Goal: Check status: Check status

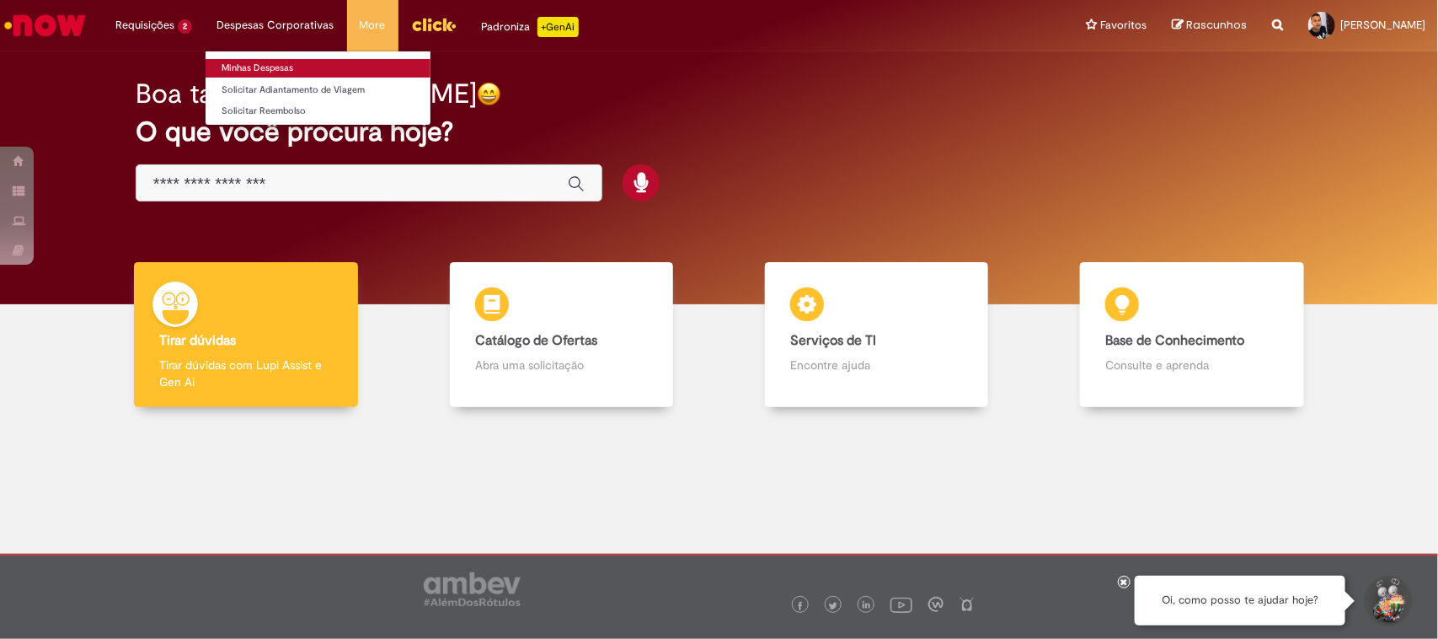
click at [287, 70] on link "Minhas Despesas" at bounding box center [318, 68] width 225 height 19
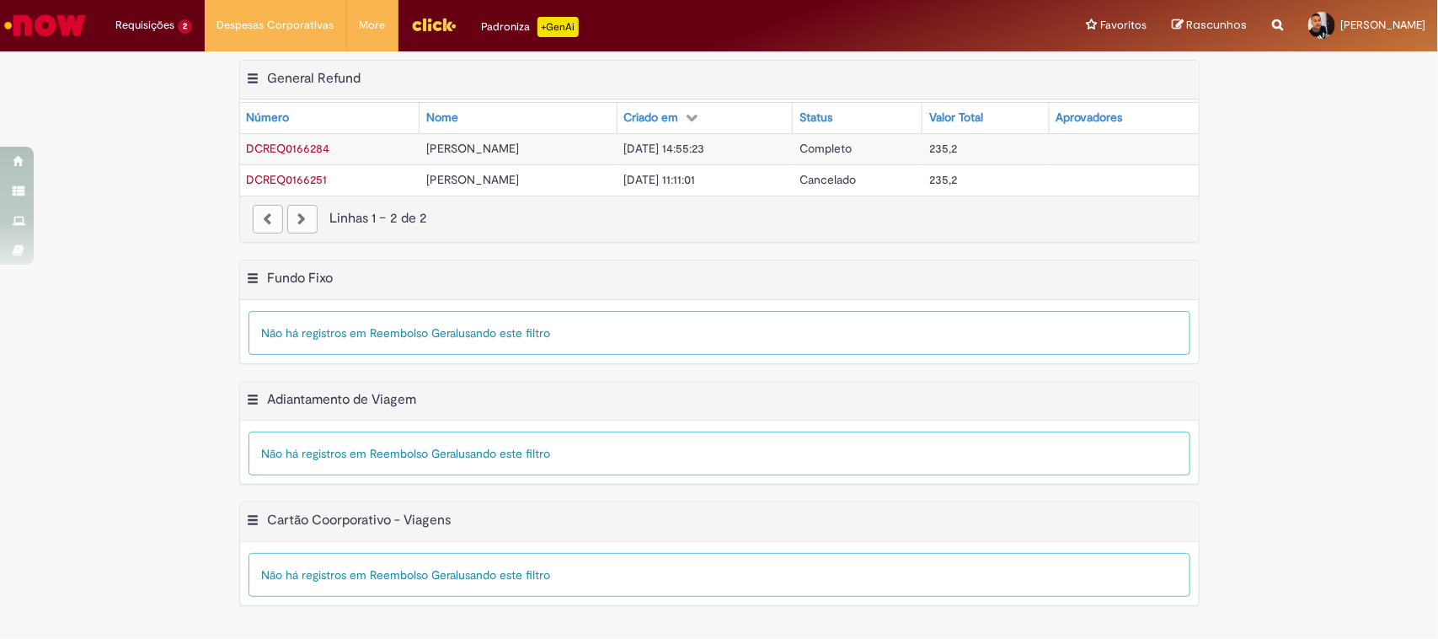
click at [284, 146] on span "DCREQ0166284" at bounding box center [288, 148] width 83 height 15
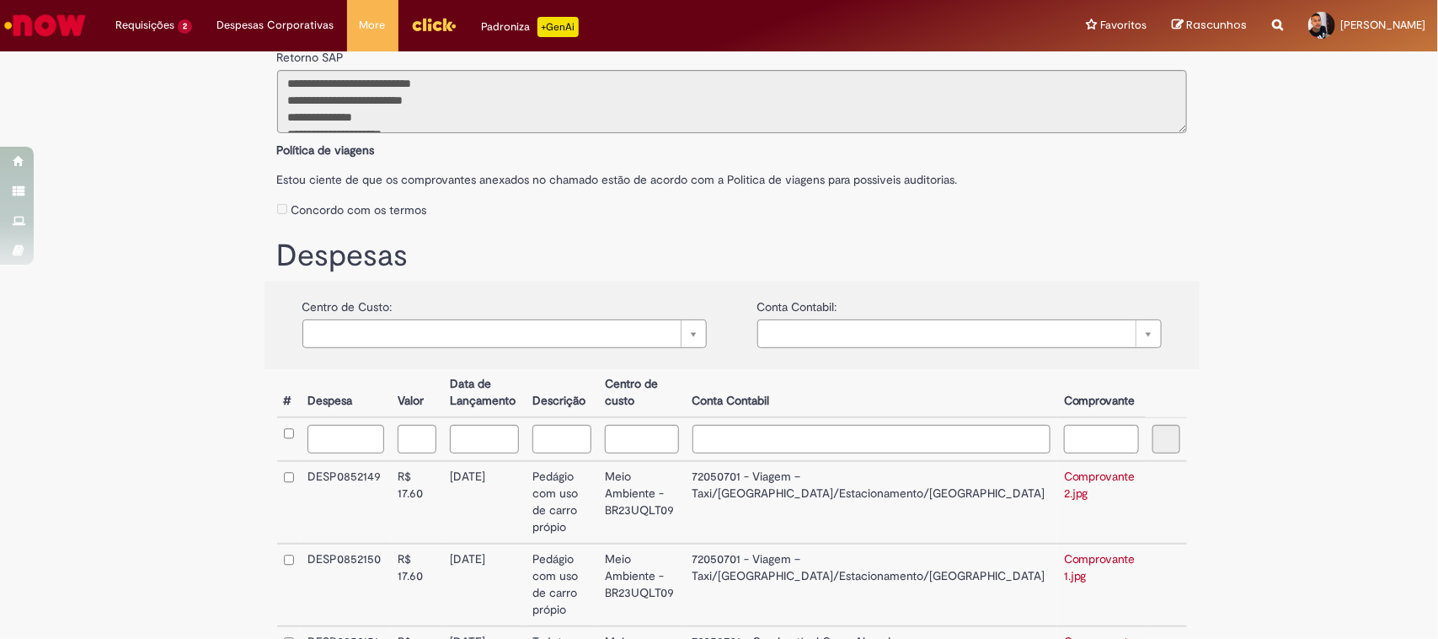
scroll to position [393, 0]
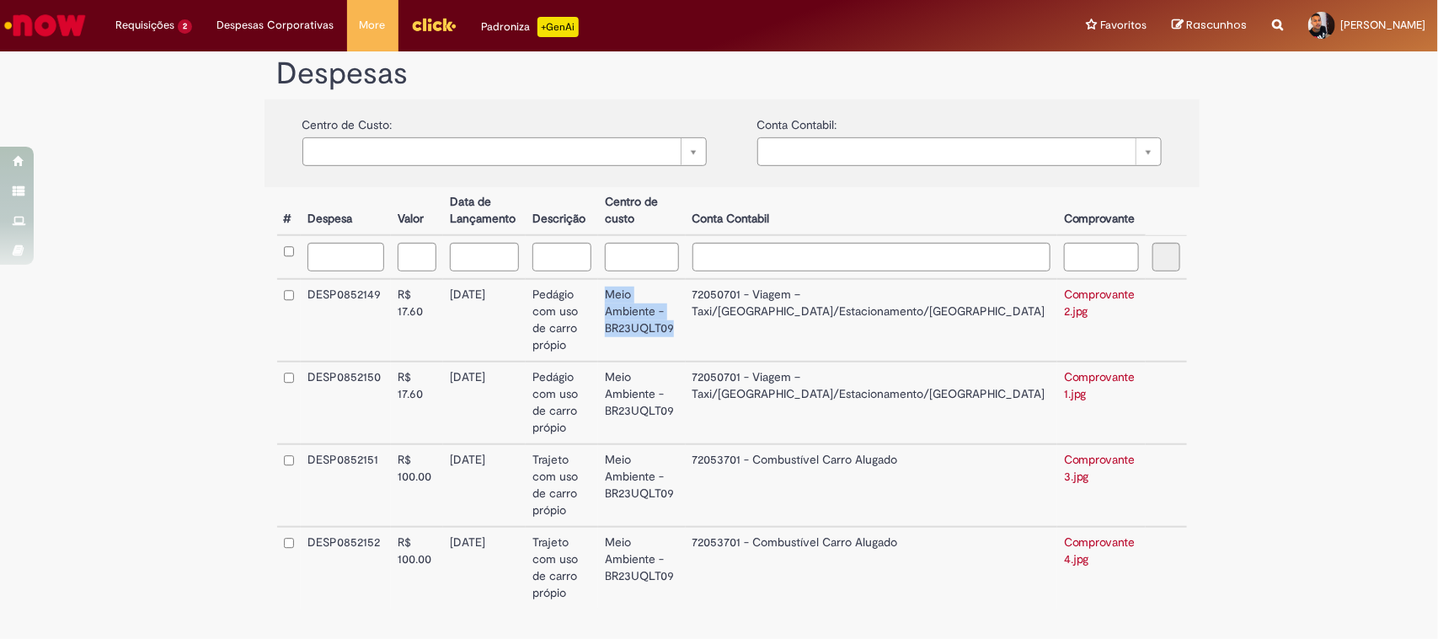
drag, startPoint x: 679, startPoint y: 292, endPoint x: 751, endPoint y: 313, distance: 74.4
click at [685, 313] on td "Meio Ambiente - BR23UQLT09" at bounding box center [641, 320] width 87 height 83
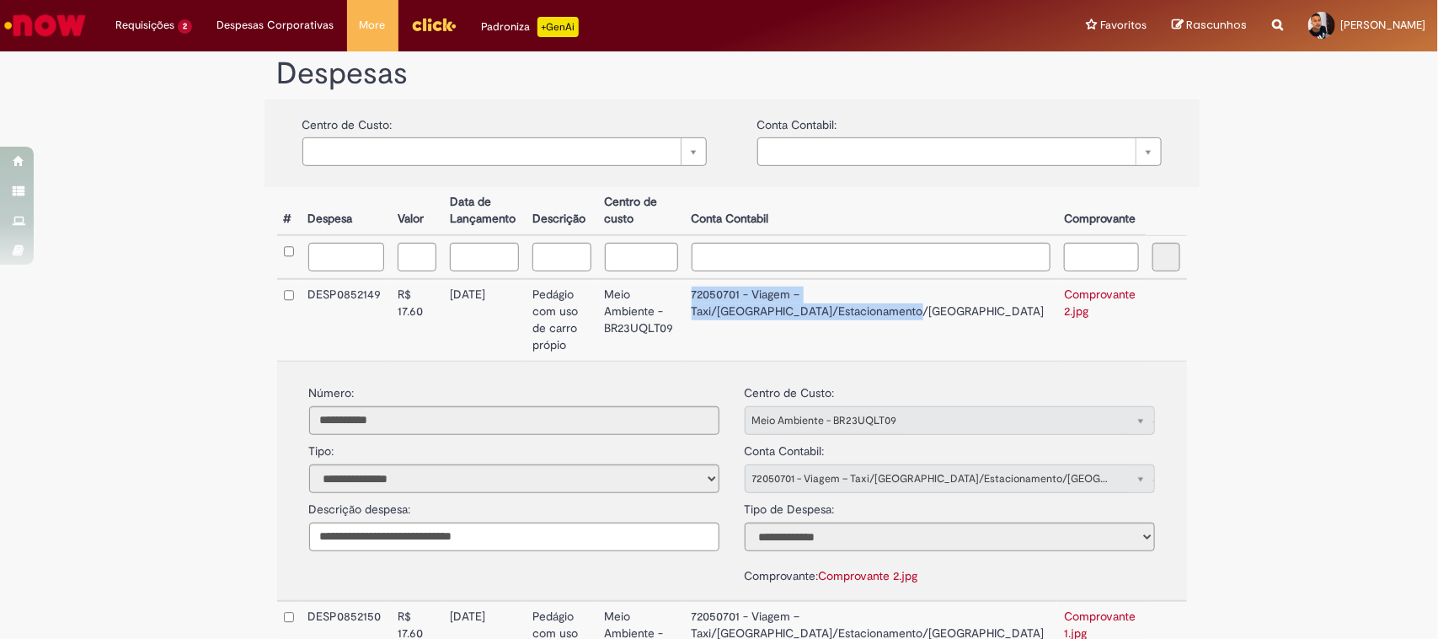
drag, startPoint x: 810, startPoint y: 300, endPoint x: 998, endPoint y: 313, distance: 189.2
click at [998, 313] on td "72050701 - Viagem – Taxi/[GEOGRAPHIC_DATA]/Estacionamento/[GEOGRAPHIC_DATA]" at bounding box center [871, 320] width 373 height 82
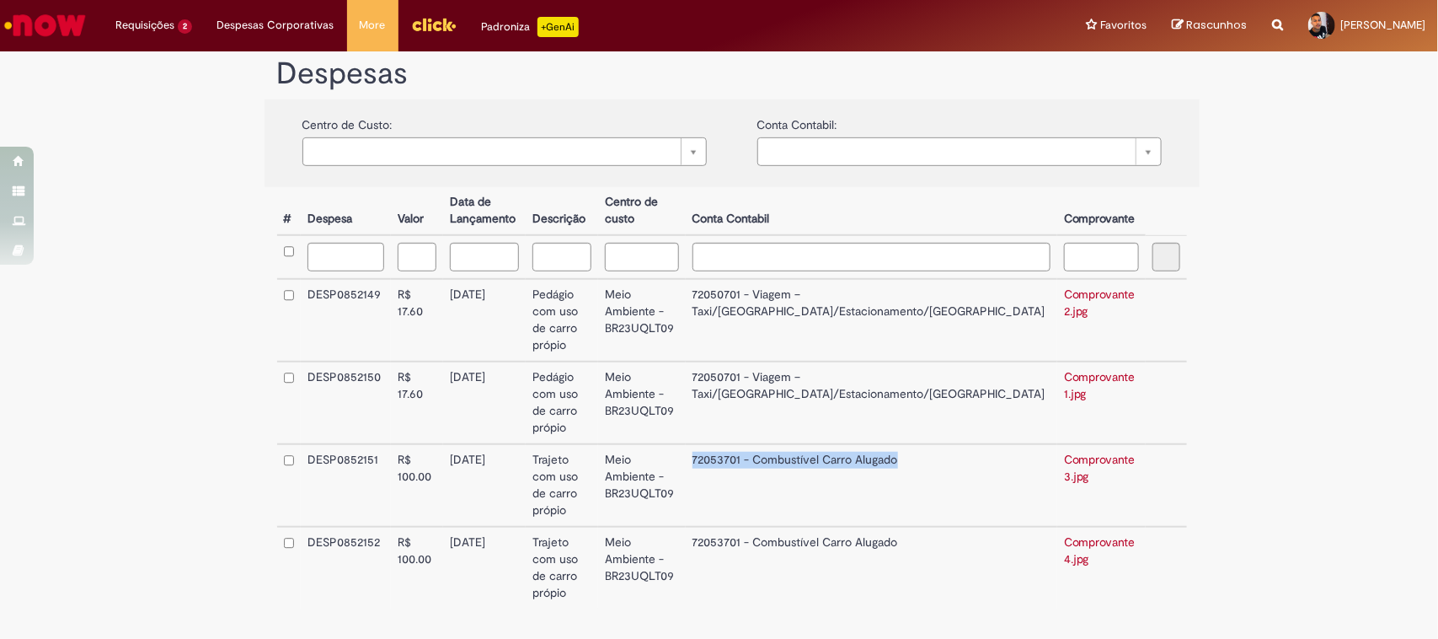
drag, startPoint x: 782, startPoint y: 426, endPoint x: 986, endPoint y: 435, distance: 204.1
click at [986, 444] on td "72053701 - Combustível Carro Alugado" at bounding box center [872, 485] width 372 height 83
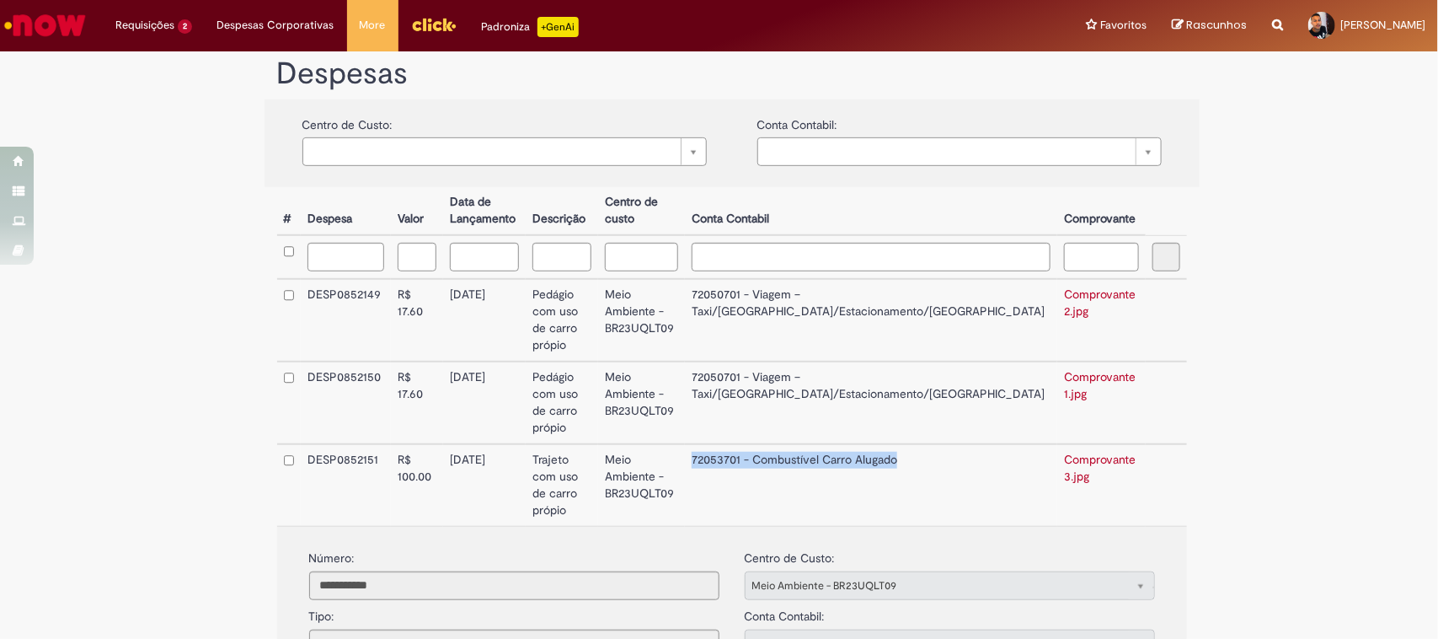
copy td "72053701 - Combustível Carro Alugado"
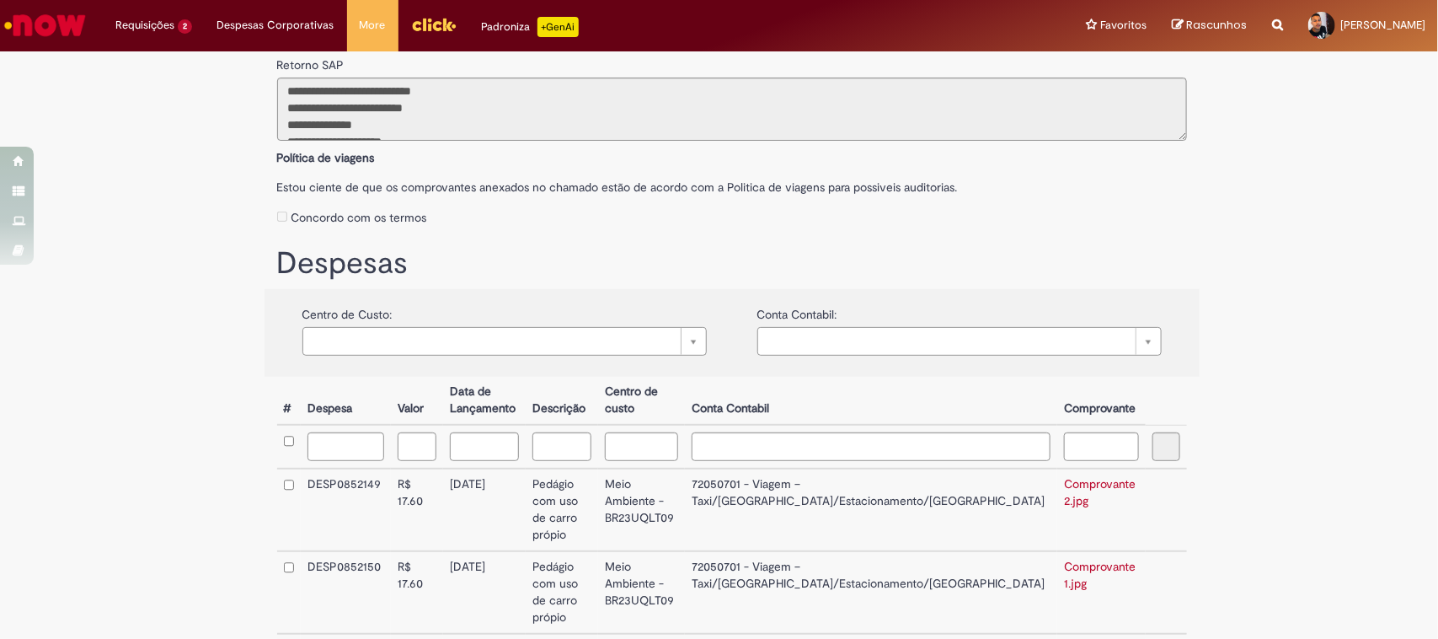
scroll to position [0, 0]
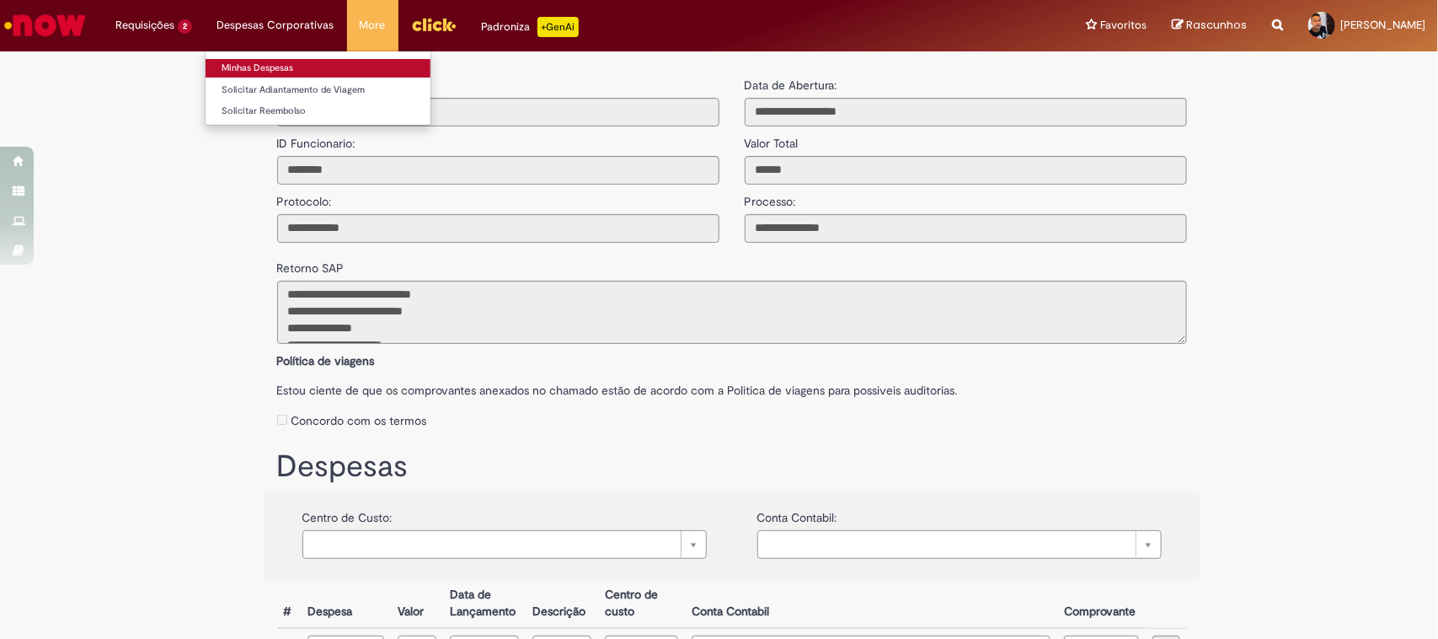
click at [309, 63] on link "Minhas Despesas" at bounding box center [318, 68] width 225 height 19
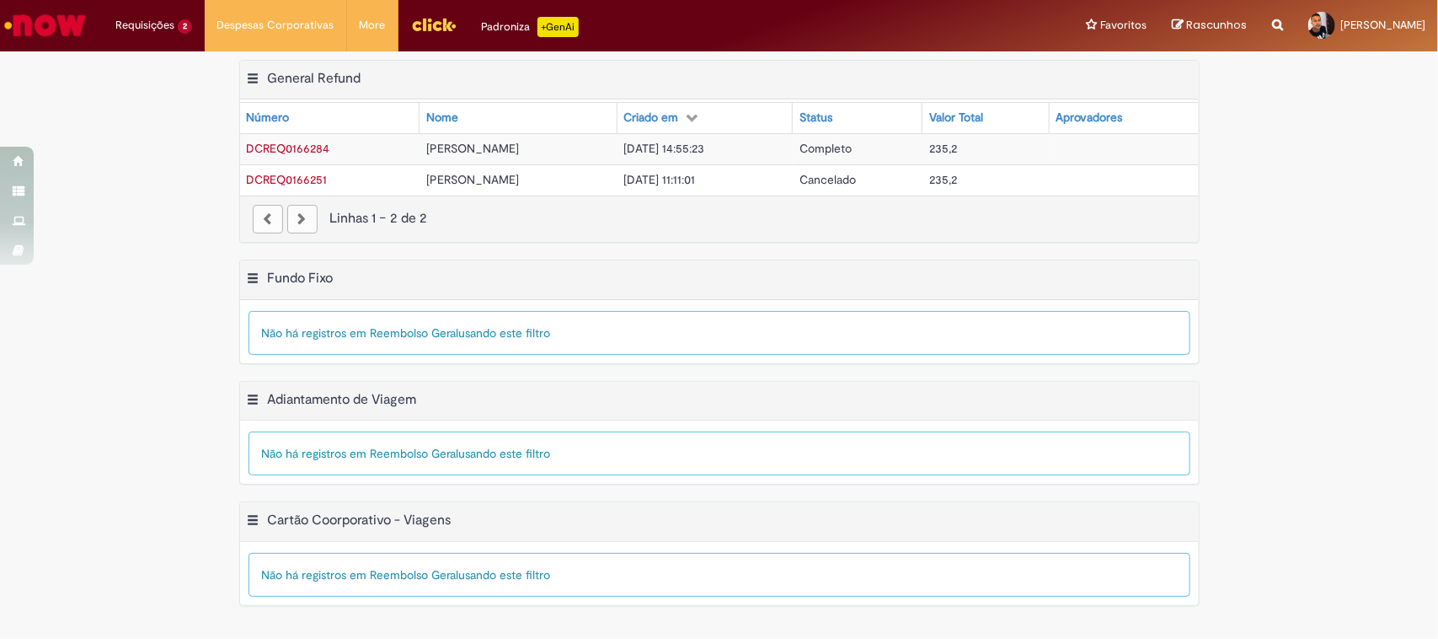
click at [44, 32] on img "Ir para a Homepage" at bounding box center [45, 25] width 87 height 34
